Goal: Information Seeking & Learning: Learn about a topic

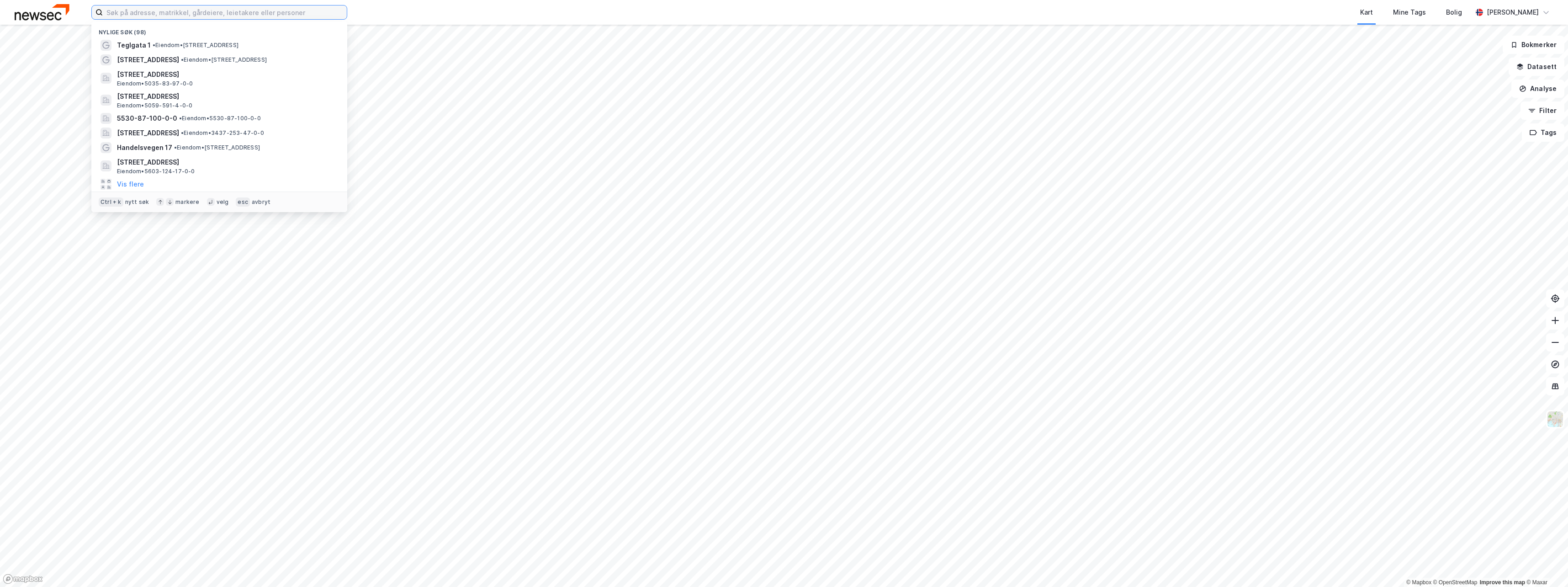
click at [254, 13] on input at bounding box center [225, 12] width 244 height 14
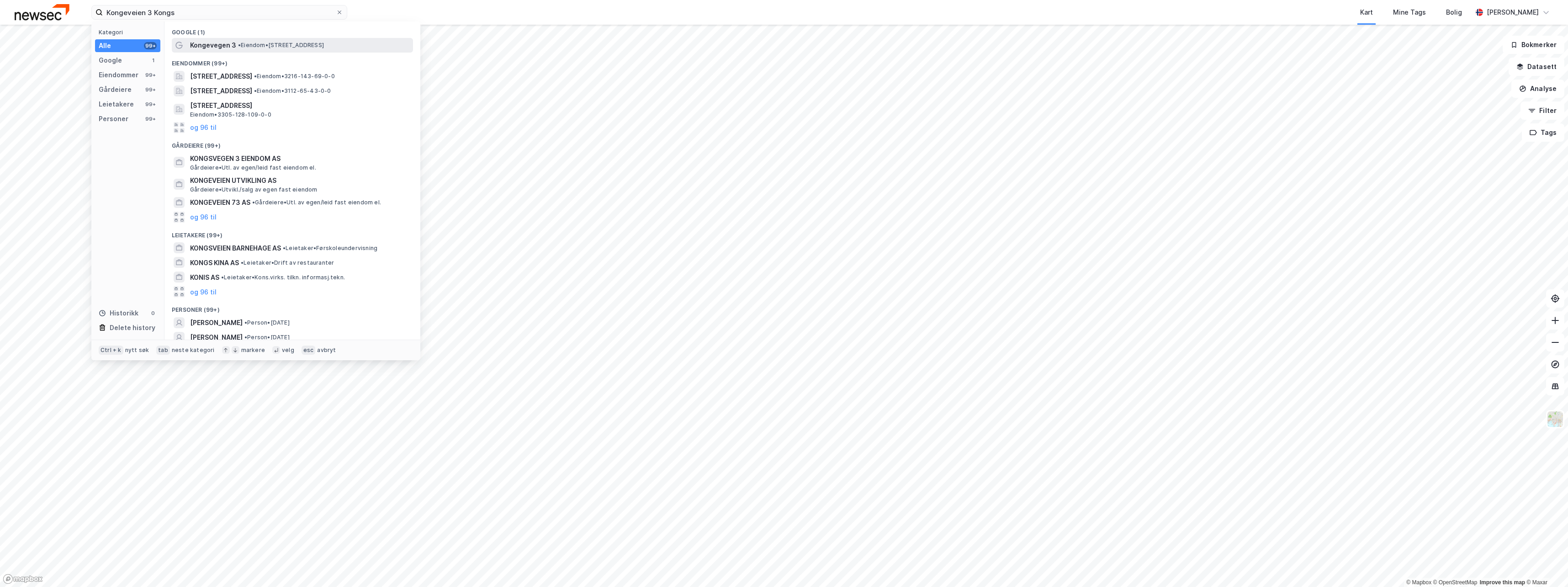
click at [252, 45] on span "• Eiendom • Kongevegen 3, 2211 Kongsvinger" at bounding box center [281, 45] width 86 height 7
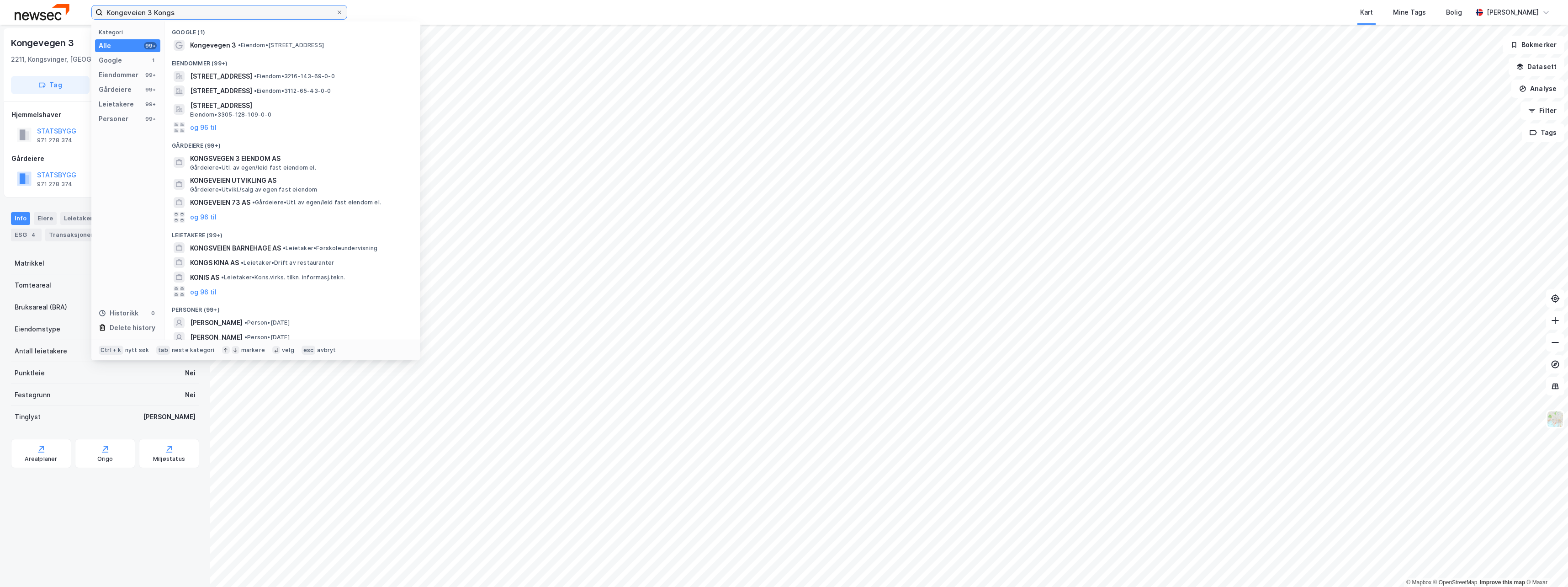
drag, startPoint x: 187, startPoint y: 9, endPoint x: -5, endPoint y: 5, distance: 192.0
click at [0, 5] on html "Kongeveien 3 Kongs Kategori Alle 99+ Google 1 Eiendommer 99+ Gårdeiere 99+ Leie…" at bounding box center [784, 294] width 1568 height 587
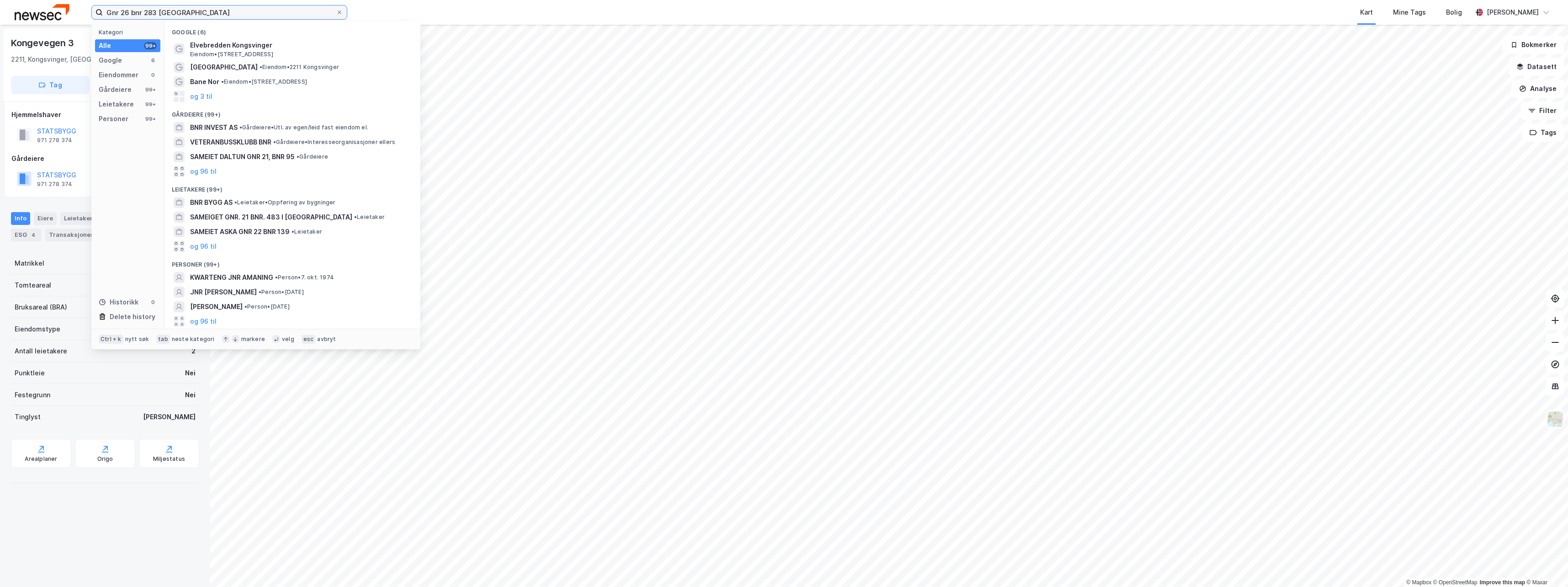
drag, startPoint x: 200, startPoint y: 10, endPoint x: 52, endPoint y: 7, distance: 148.0
click at [54, 7] on div "Gnr 26 bnr 283 Kongsvinger Kategori Alle 99+ Google 6 Eiendommer 0 Gårdeiere 99…" at bounding box center [784, 12] width 1568 height 25
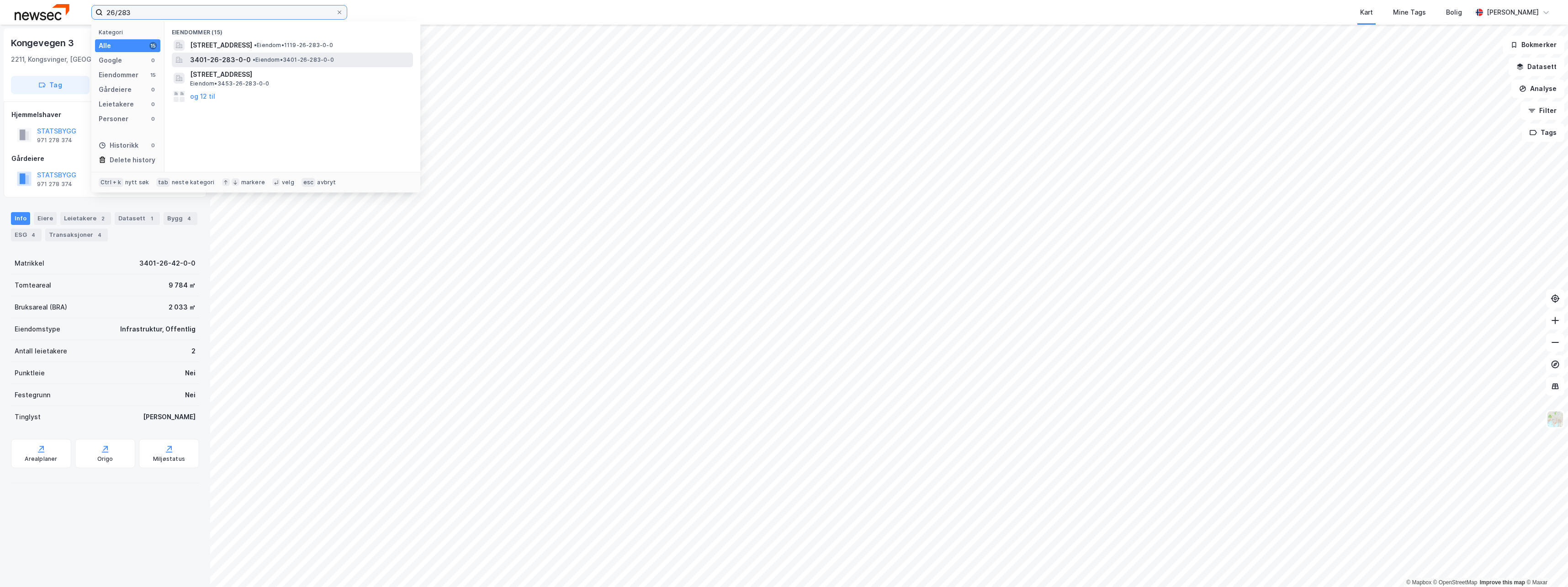
type input "26/283"
click at [318, 55] on div "3401-26-283-0-0 • Eiendom • 3401-26-283-0-0" at bounding box center [300, 60] width 221 height 11
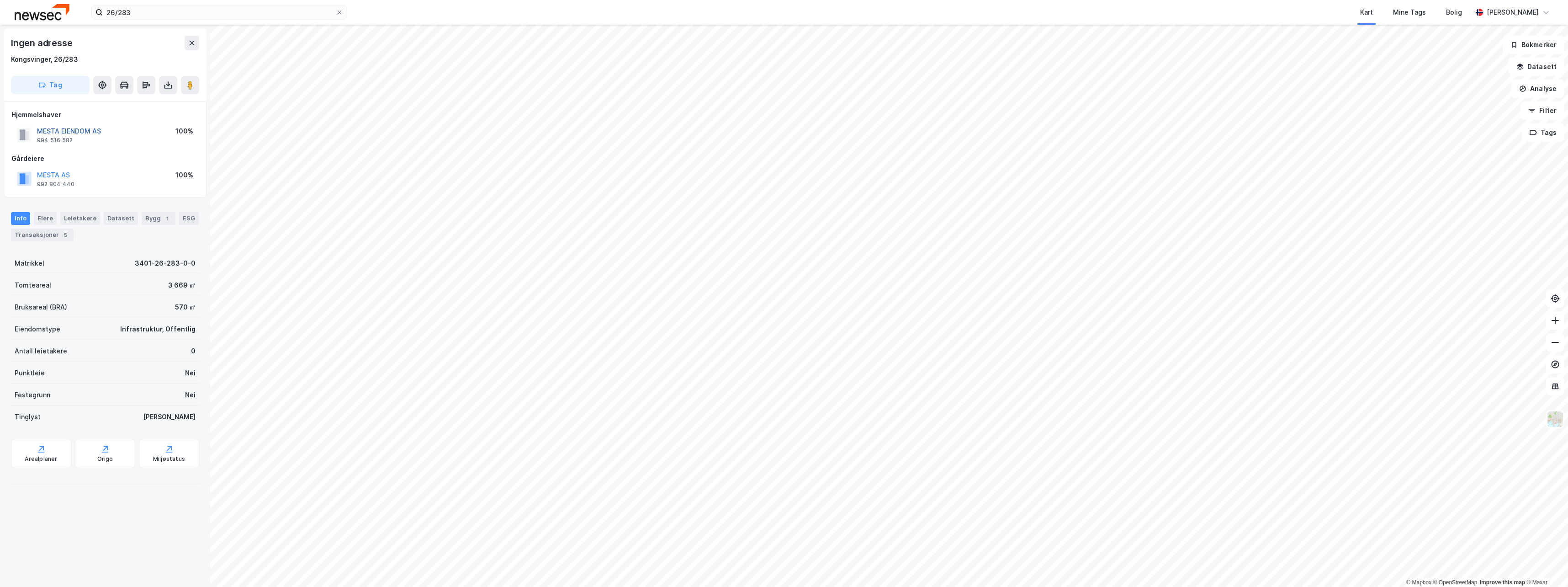
click at [0, 0] on button "MESTA EIENDOM AS" at bounding box center [0, 0] width 0 height 0
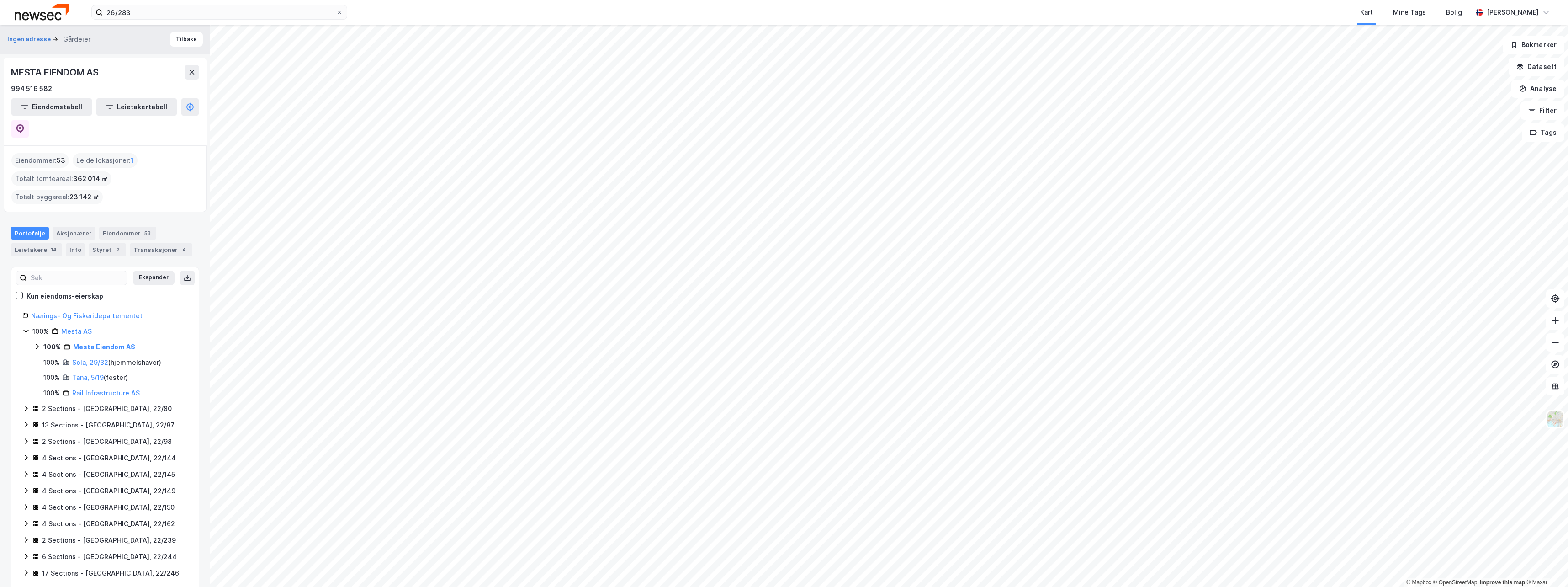
click at [158, 172] on div "Eiendommer : 53 Leide lokasjoner : 1 Totalt tomteareal : 362 014 ㎡ Totalt bygga…" at bounding box center [105, 178] width 187 height 51
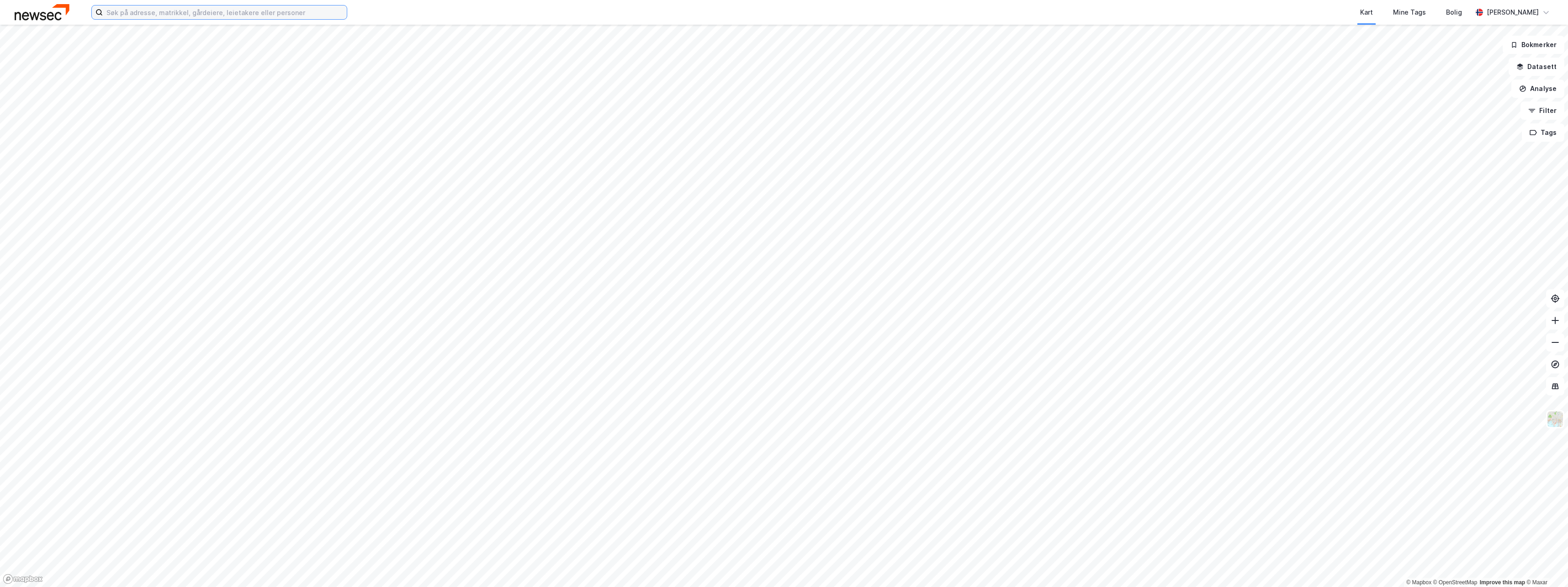
click at [149, 15] on input at bounding box center [225, 12] width 244 height 14
type input "26/42 kongsvinger"
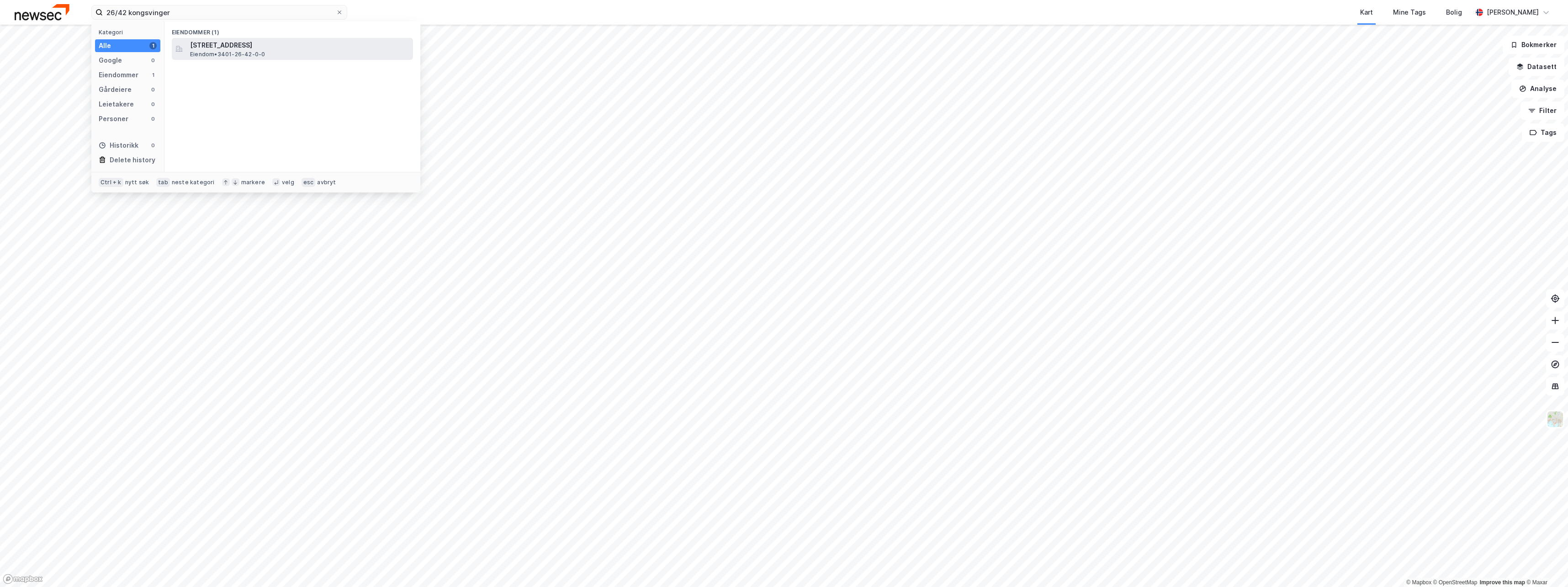
click at [247, 41] on span "[STREET_ADDRESS]" at bounding box center [299, 45] width 219 height 11
